Goal: Find specific page/section: Find specific page/section

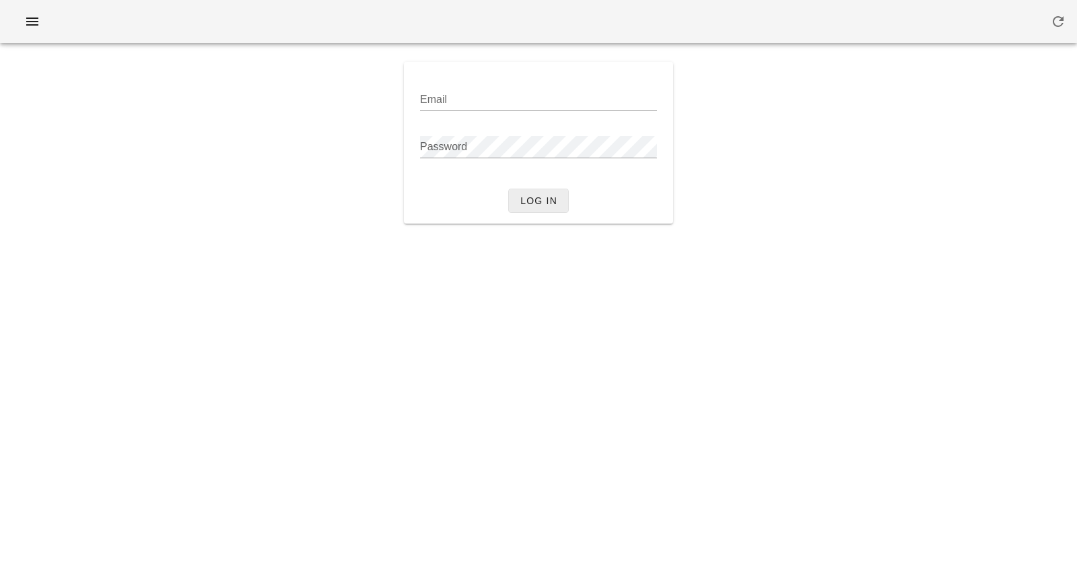
type input "[PERSON_NAME][EMAIL_ADDRESS][DOMAIN_NAME]"
click at [535, 195] on span "Log in" at bounding box center [539, 200] width 38 height 11
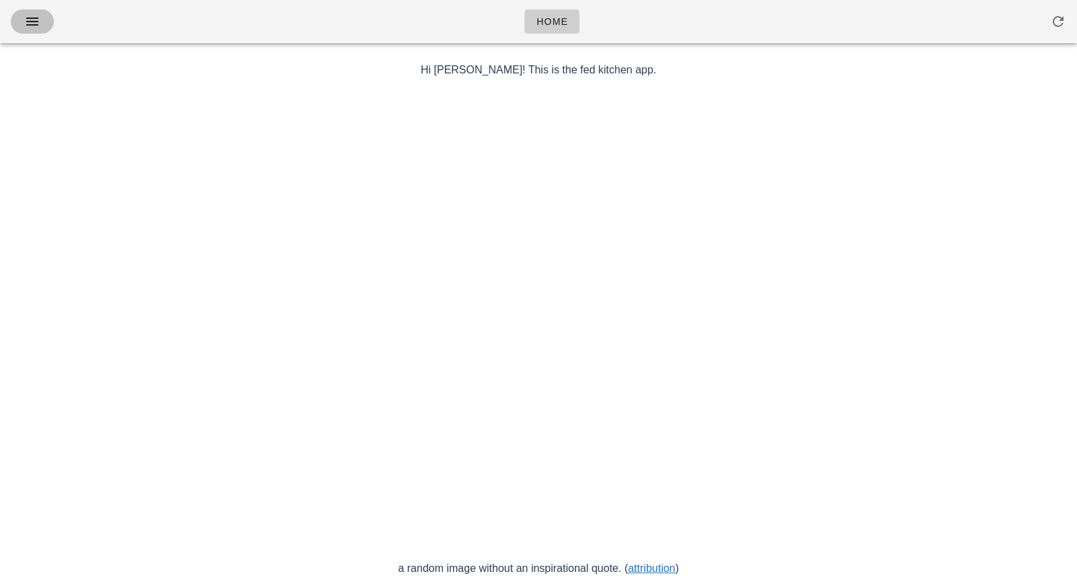
click at [38, 29] on icon "button" at bounding box center [32, 21] width 16 height 16
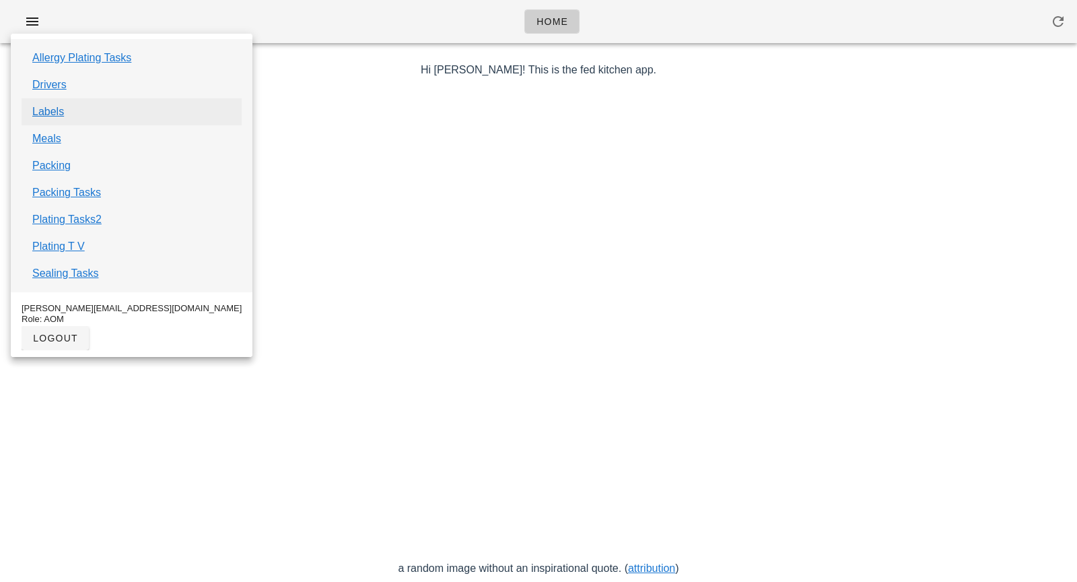
click at [58, 112] on link "Labels" at bounding box center [48, 112] width 32 height 16
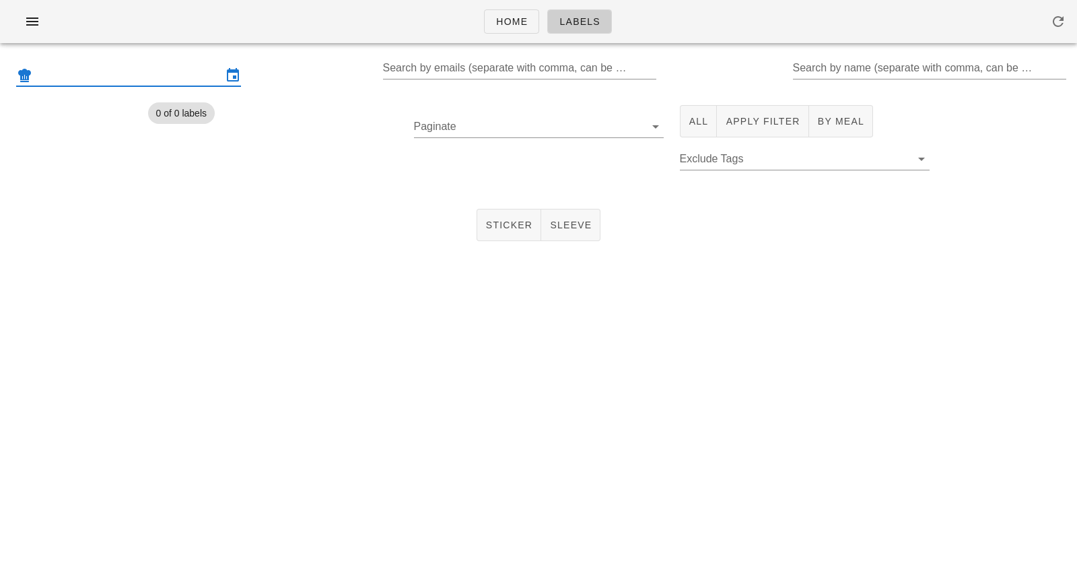
click at [140, 67] on input "text" at bounding box center [128, 76] width 187 height 22
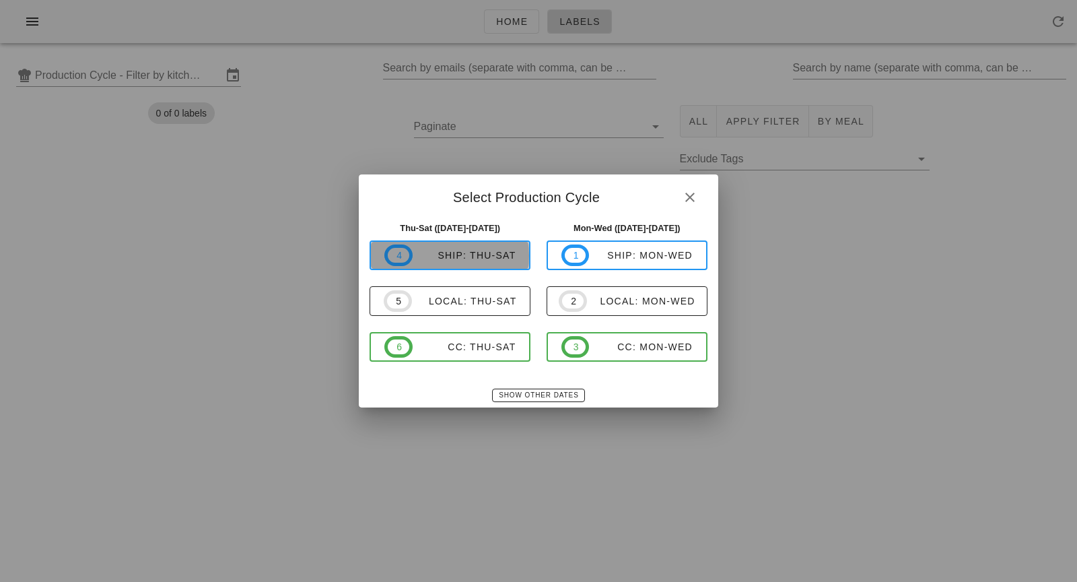
click at [461, 263] on span "4 ship: Thu-Sat" at bounding box center [449, 255] width 131 height 22
type input "ship: Thu-Sat ([DATE]-[DATE])"
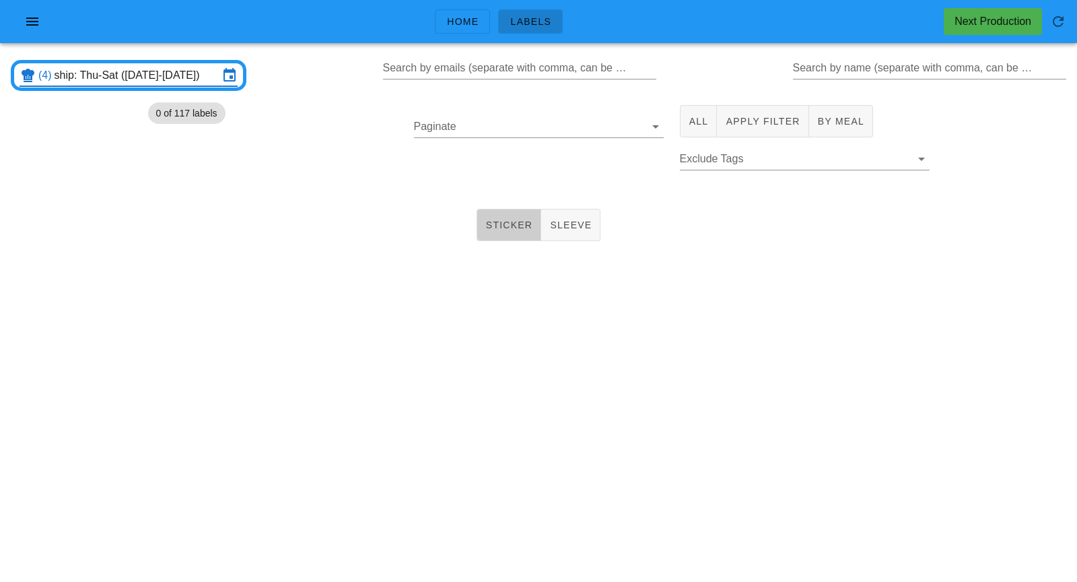
click at [505, 226] on span "Sticker" at bounding box center [509, 225] width 48 height 11
click at [706, 124] on span "All" at bounding box center [699, 121] width 20 height 11
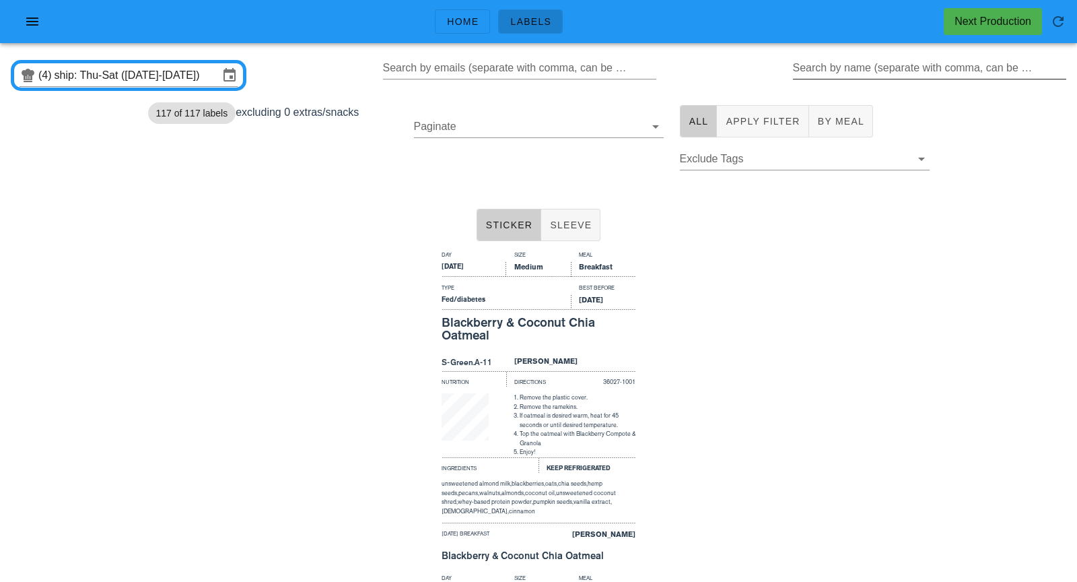
click at [855, 75] on input "Search by name (separate with comma, can be partial)" at bounding box center [928, 68] width 271 height 22
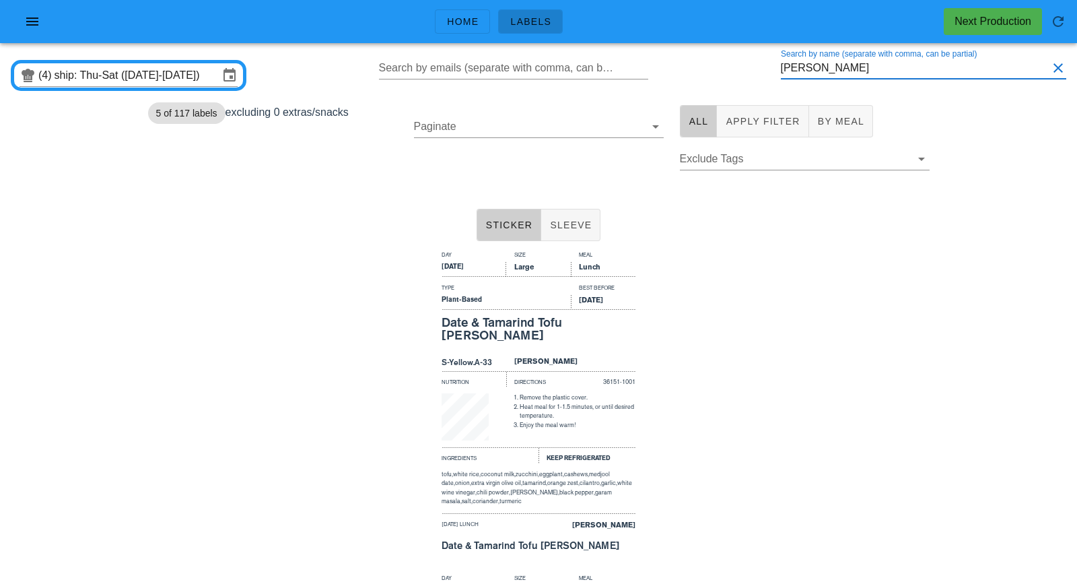
type input "[PERSON_NAME]"
click at [811, 337] on div "Day Size Meal [DATE] Large Lunch Type Best Before Plant-Based [DATE] Date & Tam…" at bounding box center [538, 407] width 1077 height 323
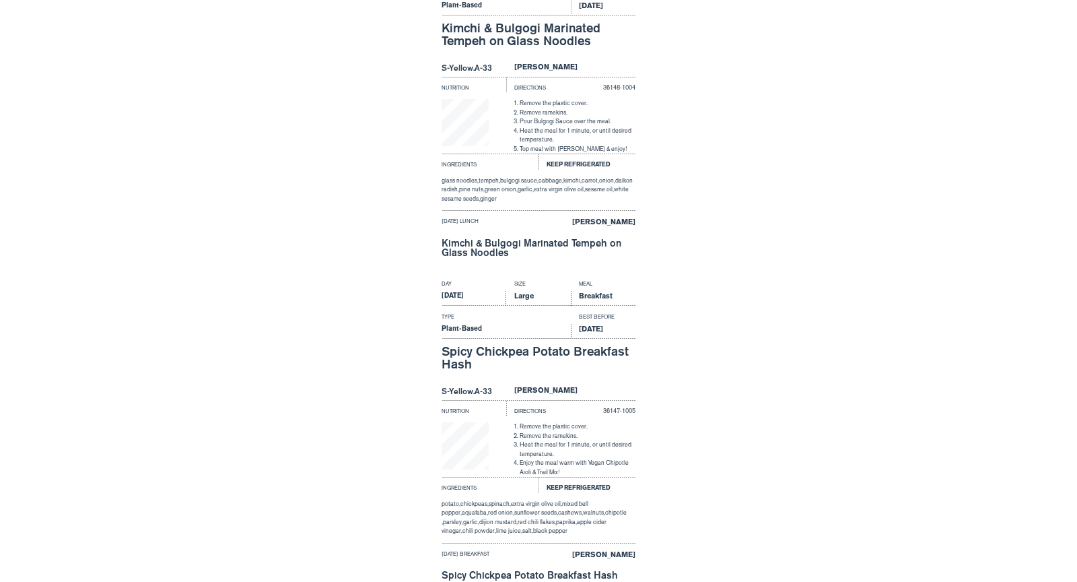
scroll to position [1334, 0]
